Goal: Understand process/instructions: Learn about a topic

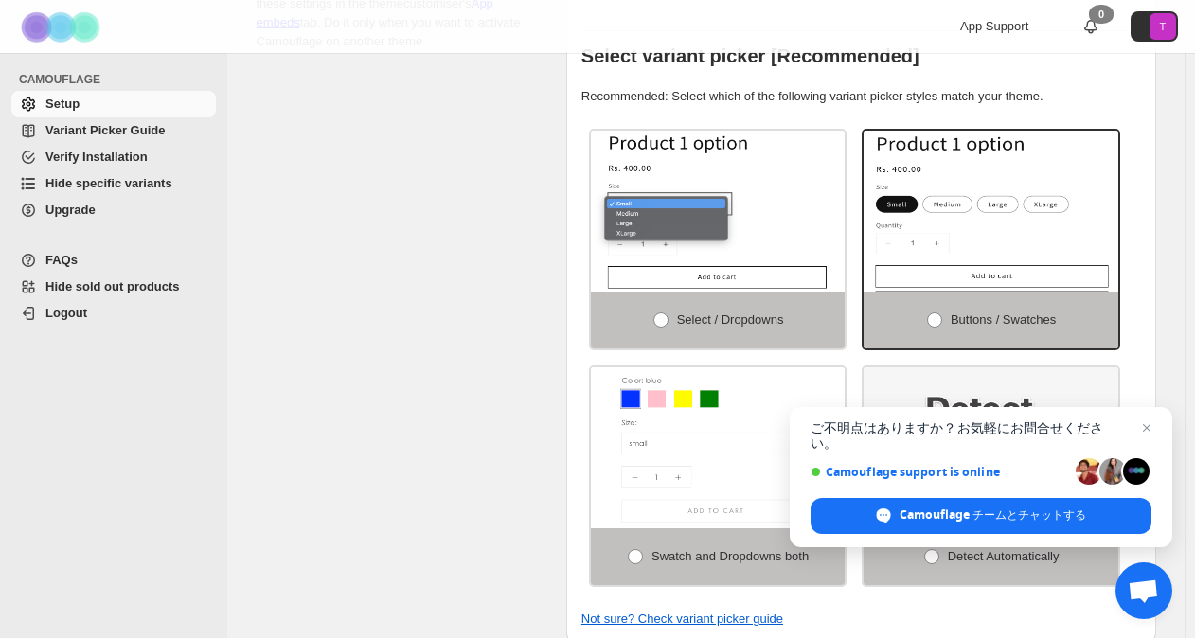
scroll to position [474, 0]
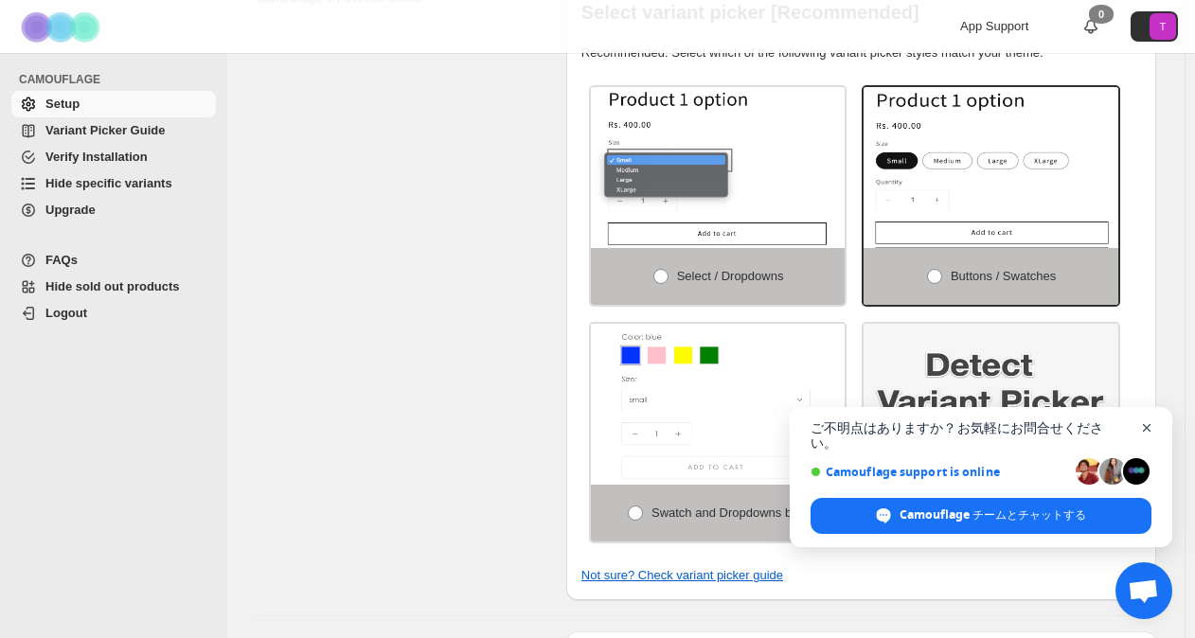
click at [1147, 440] on span "チャットを閉じる" at bounding box center [1148, 429] width 24 height 24
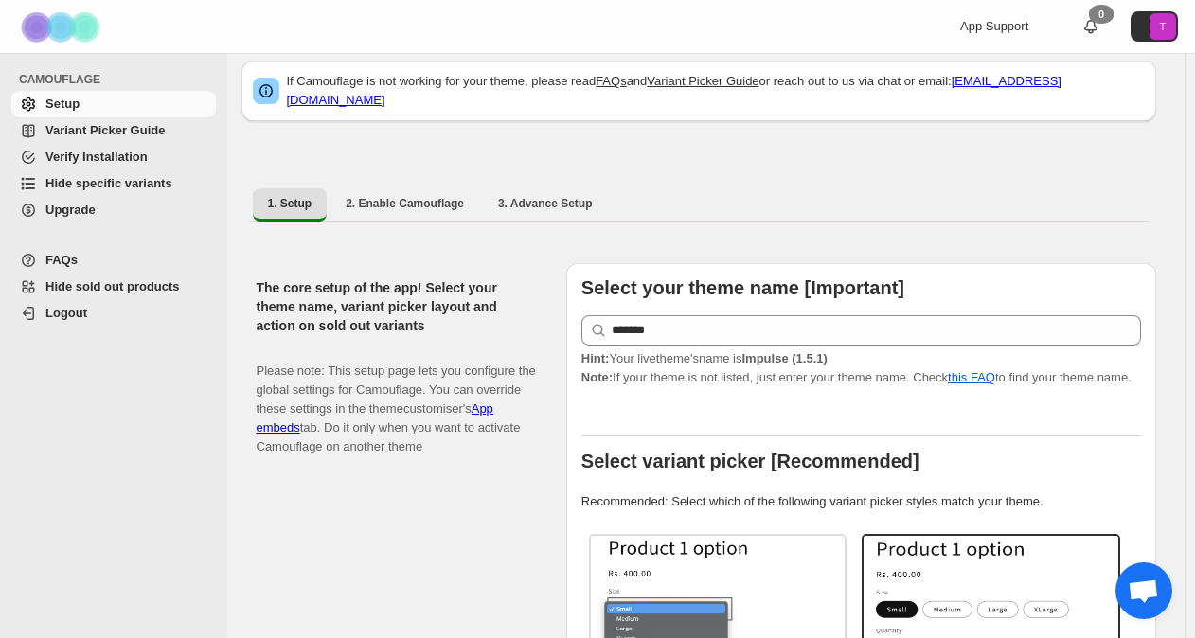
scroll to position [0, 0]
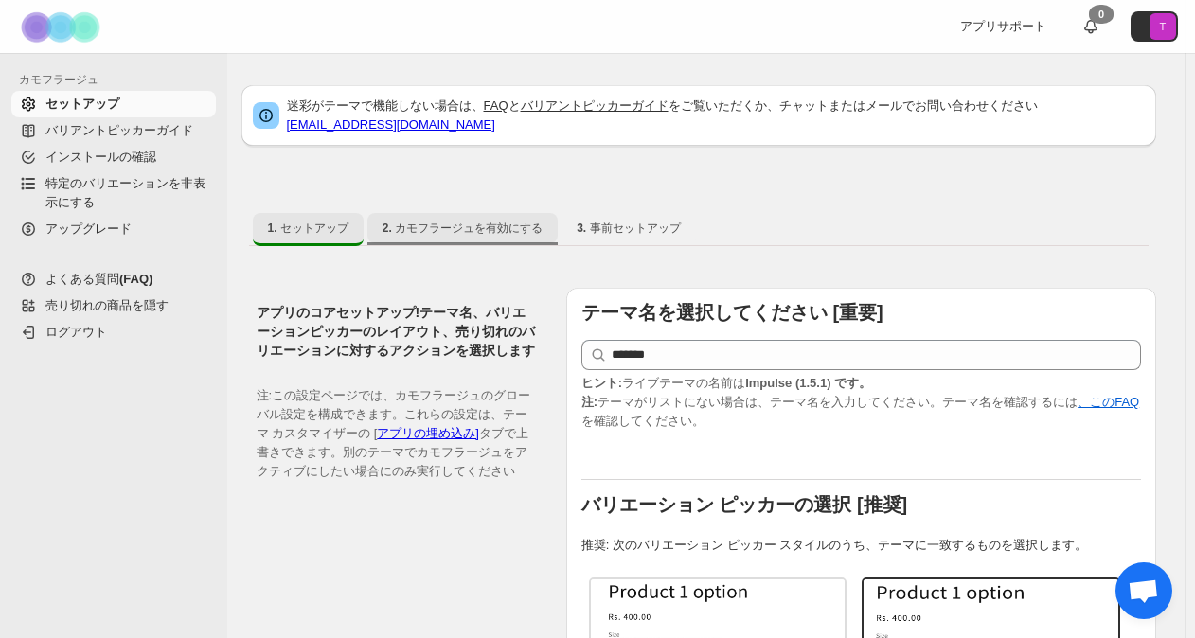
click at [479, 221] on span "2. カモフラージュを有効にする" at bounding box center [463, 228] width 160 height 15
select select "**********"
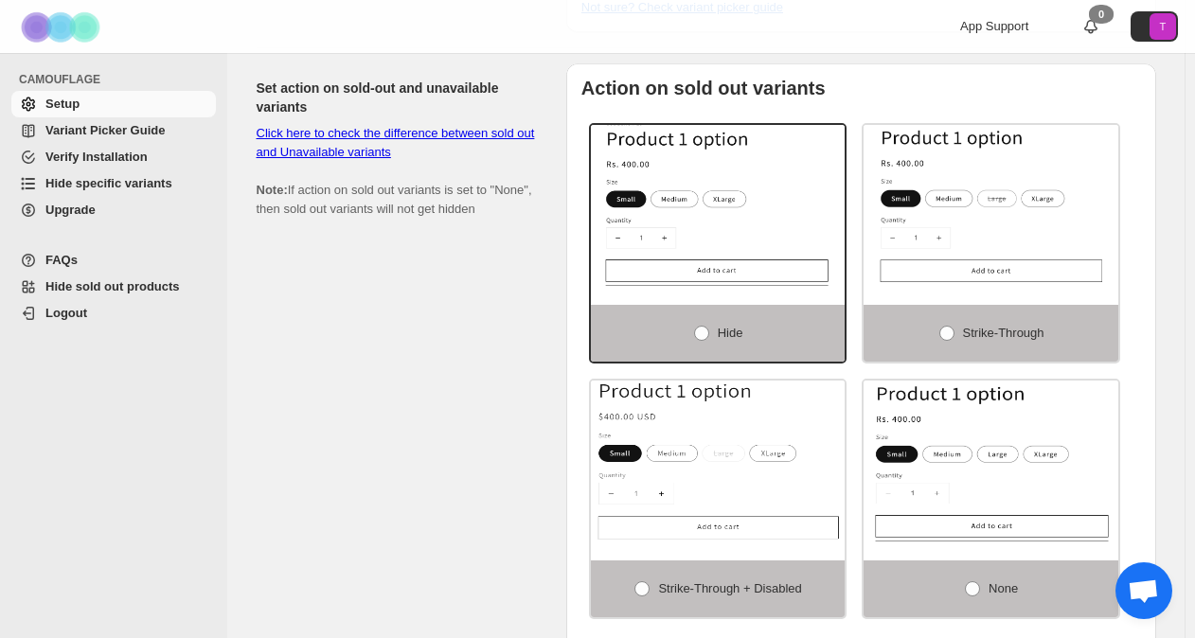
scroll to position [1526, 0]
